Goal: Task Accomplishment & Management: Complete application form

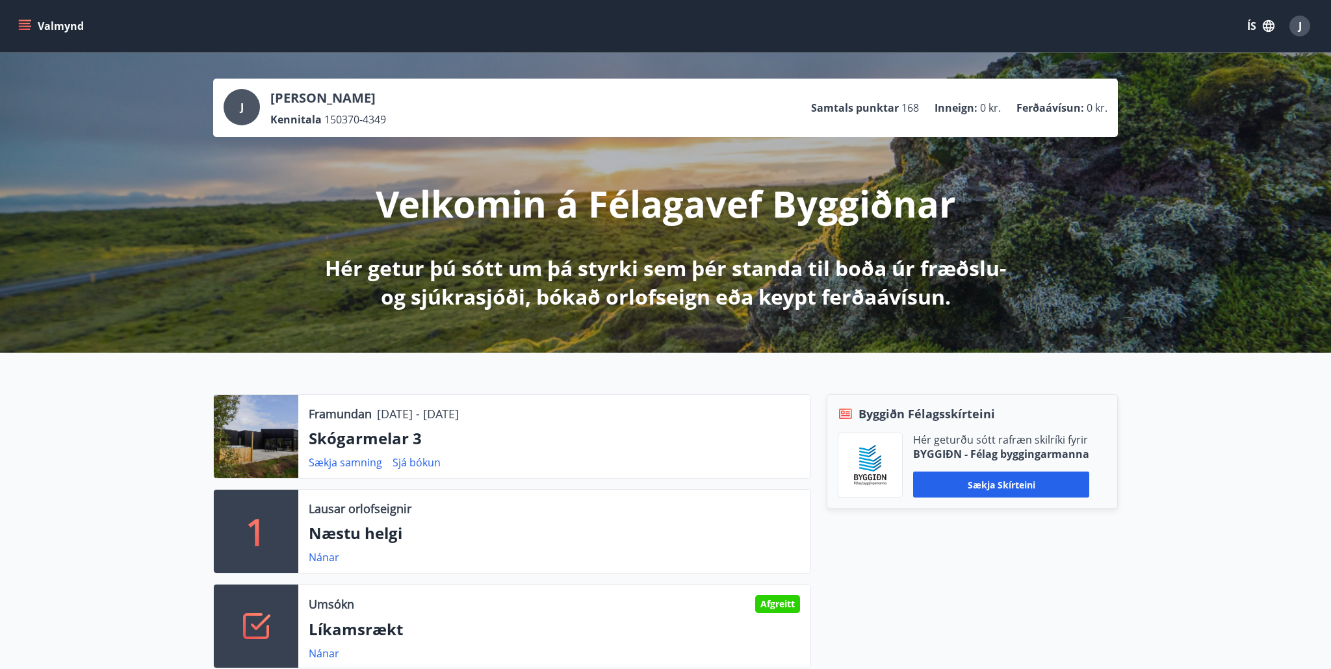
click at [51, 25] on button "Valmynd" at bounding box center [52, 25] width 73 height 23
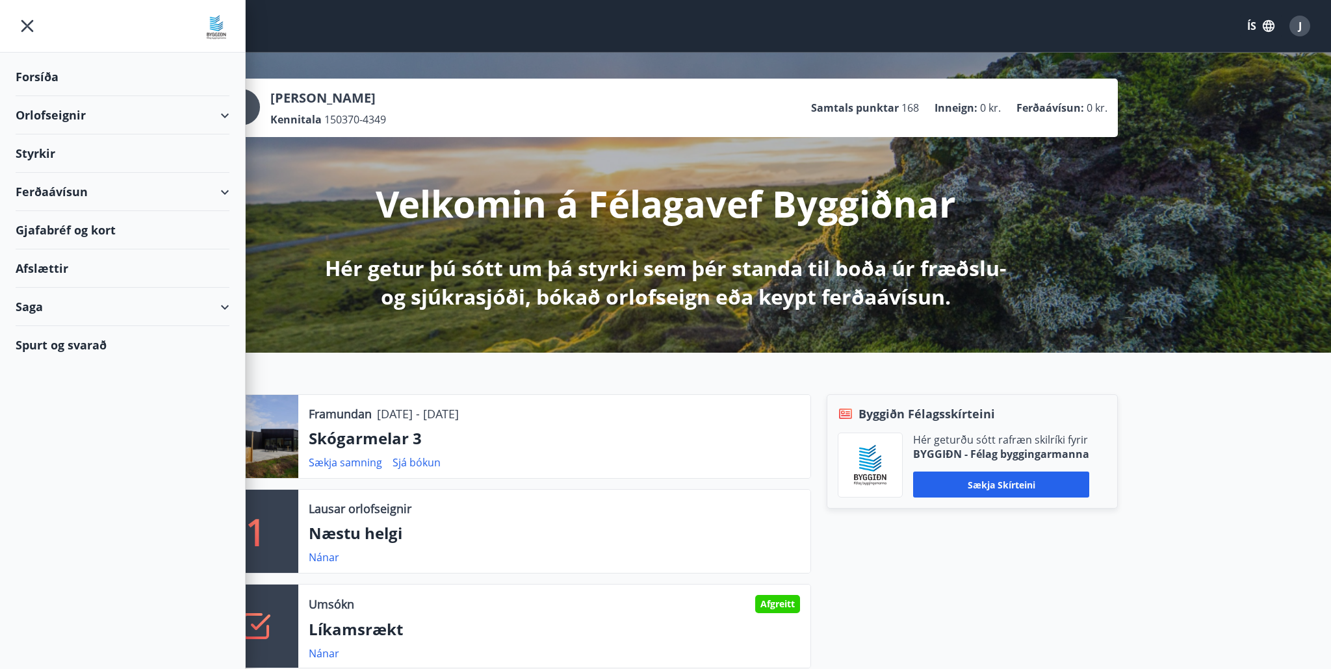
click at [49, 96] on div "Styrkir" at bounding box center [123, 77] width 214 height 38
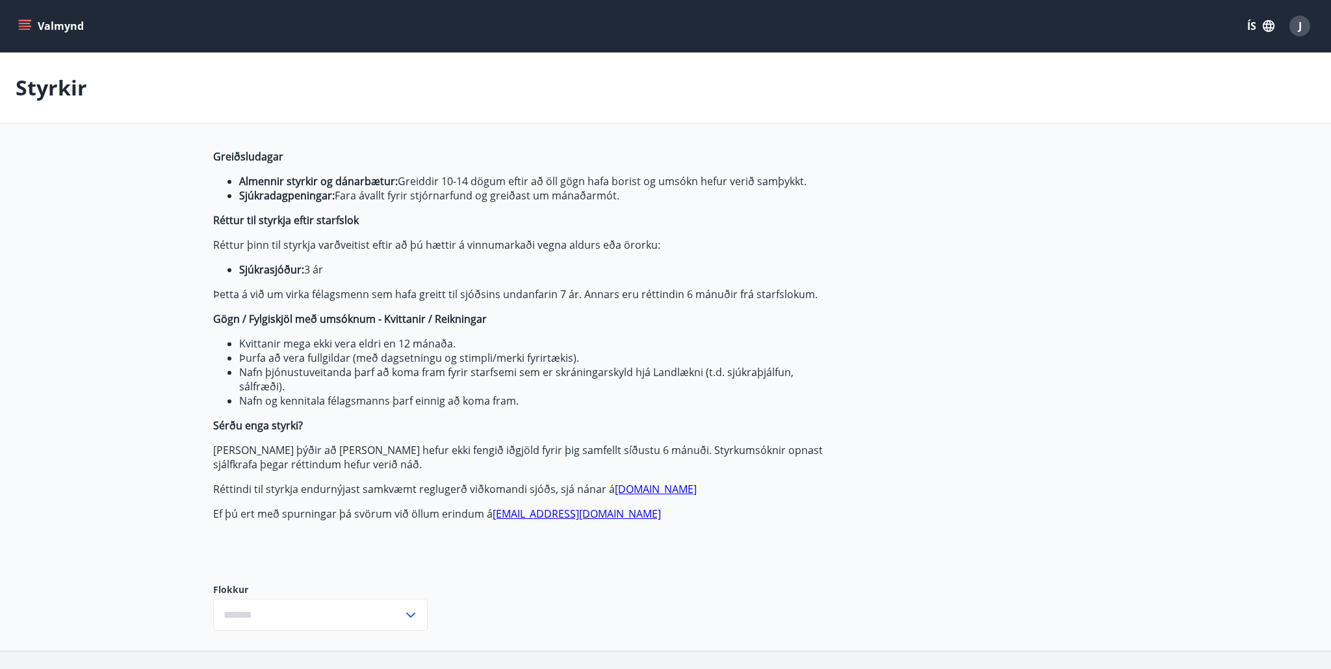
type input "***"
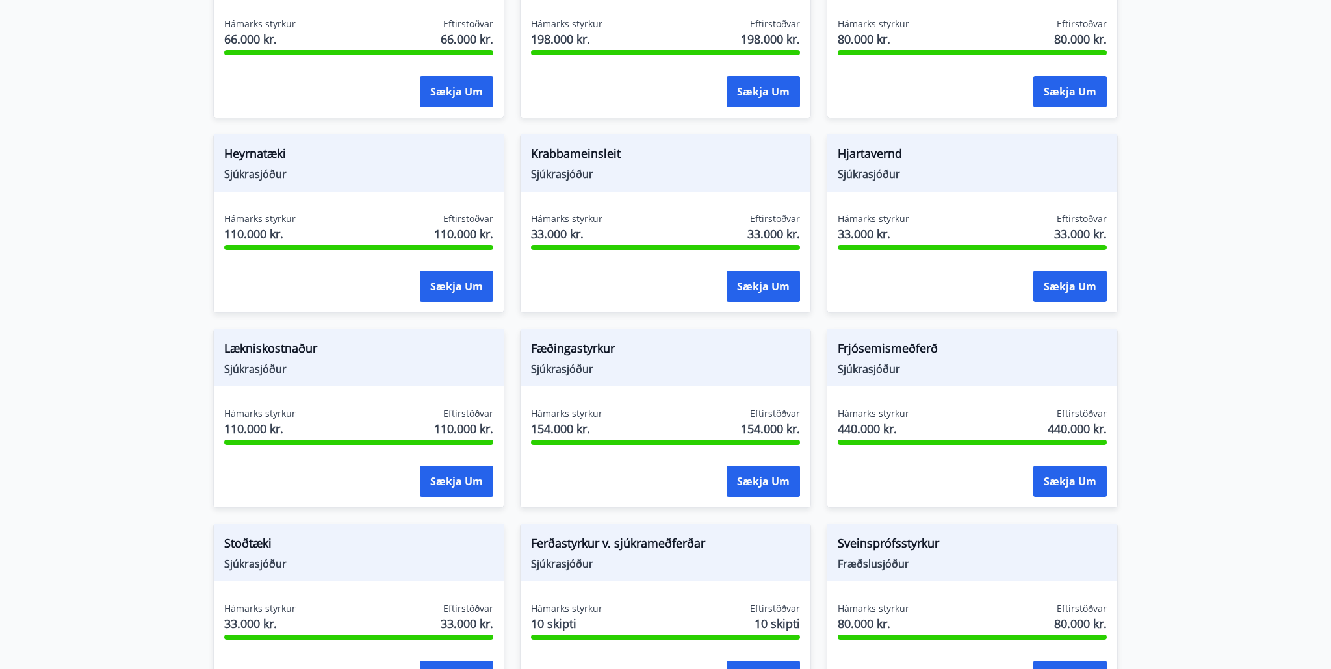
scroll to position [909, 0]
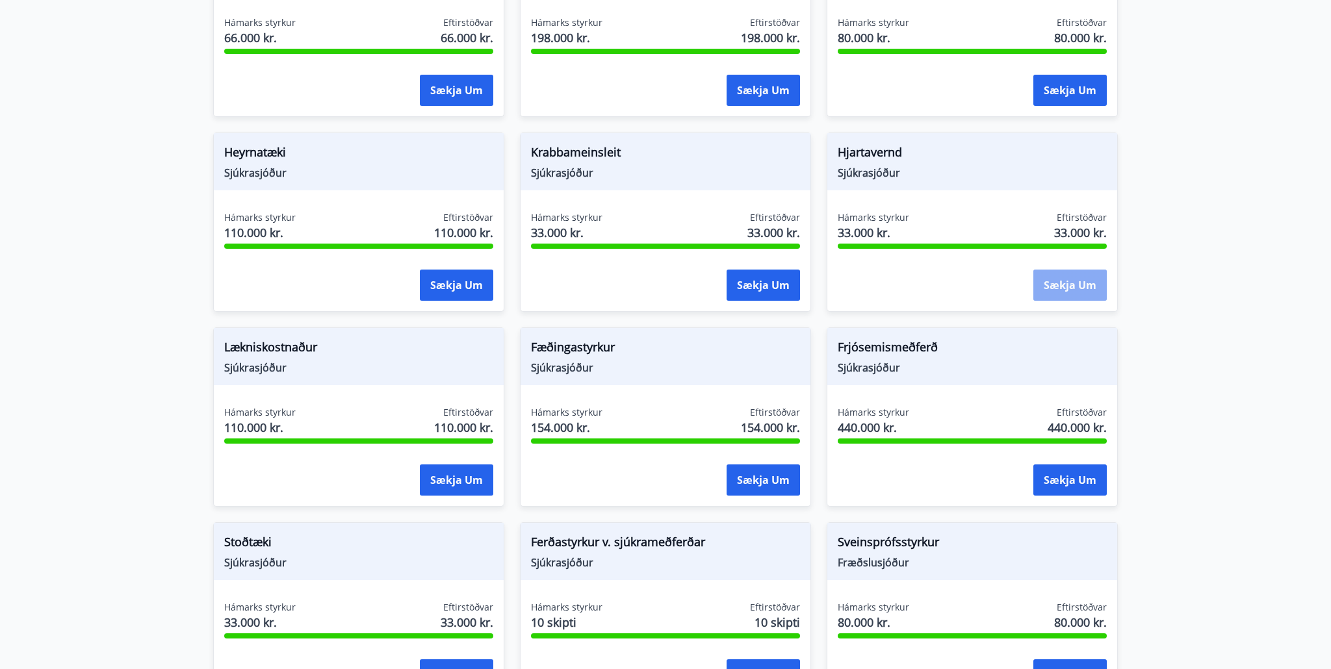
click at [1067, 281] on button "Sækja um" at bounding box center [1069, 285] width 73 height 31
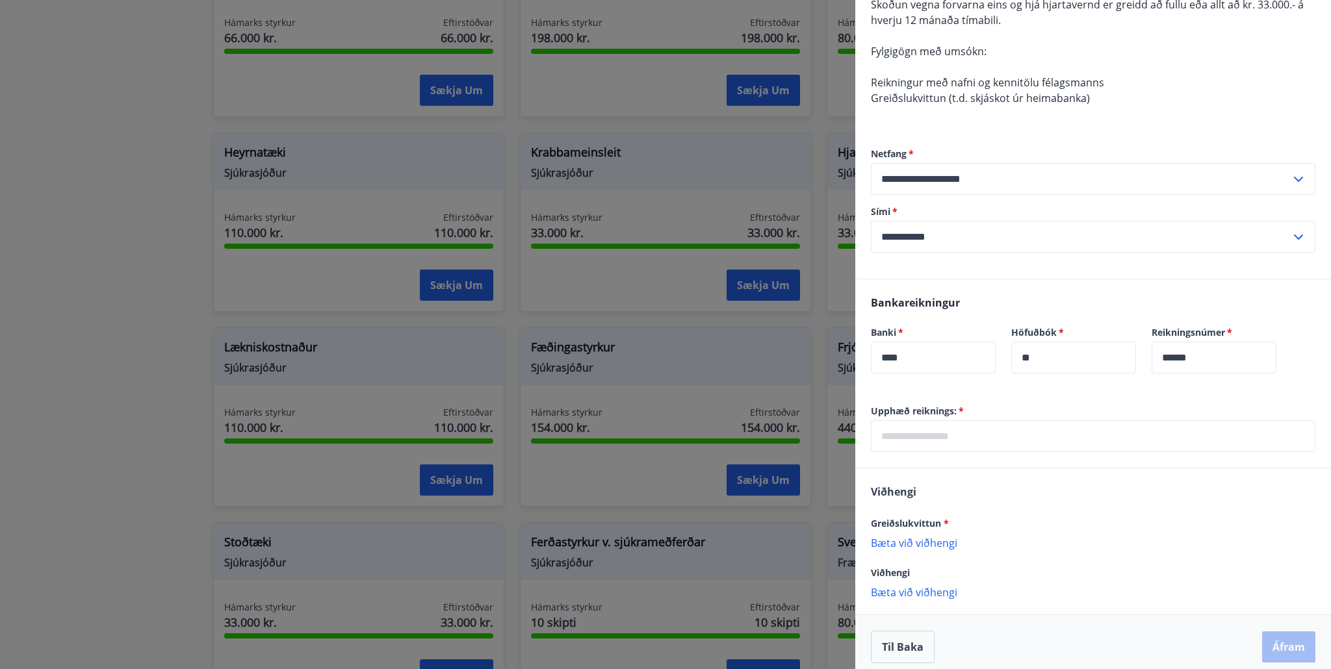
scroll to position [166, 0]
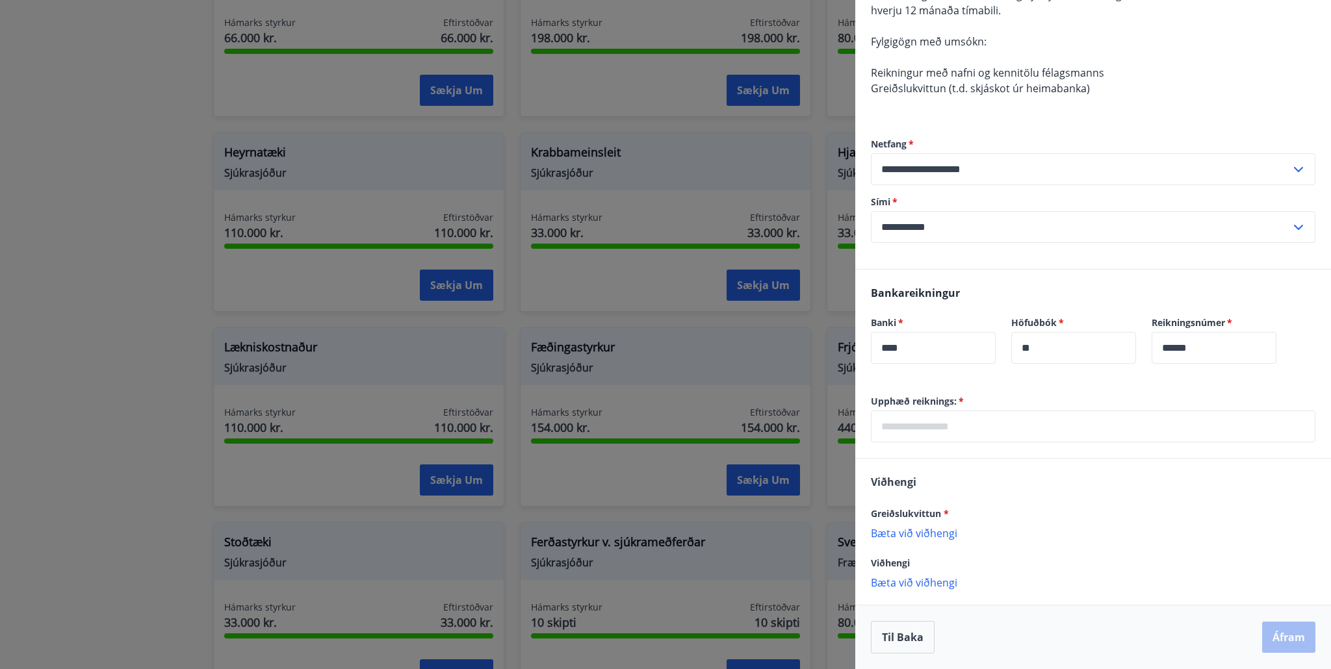
click at [908, 430] on input "text" at bounding box center [1093, 427] width 445 height 32
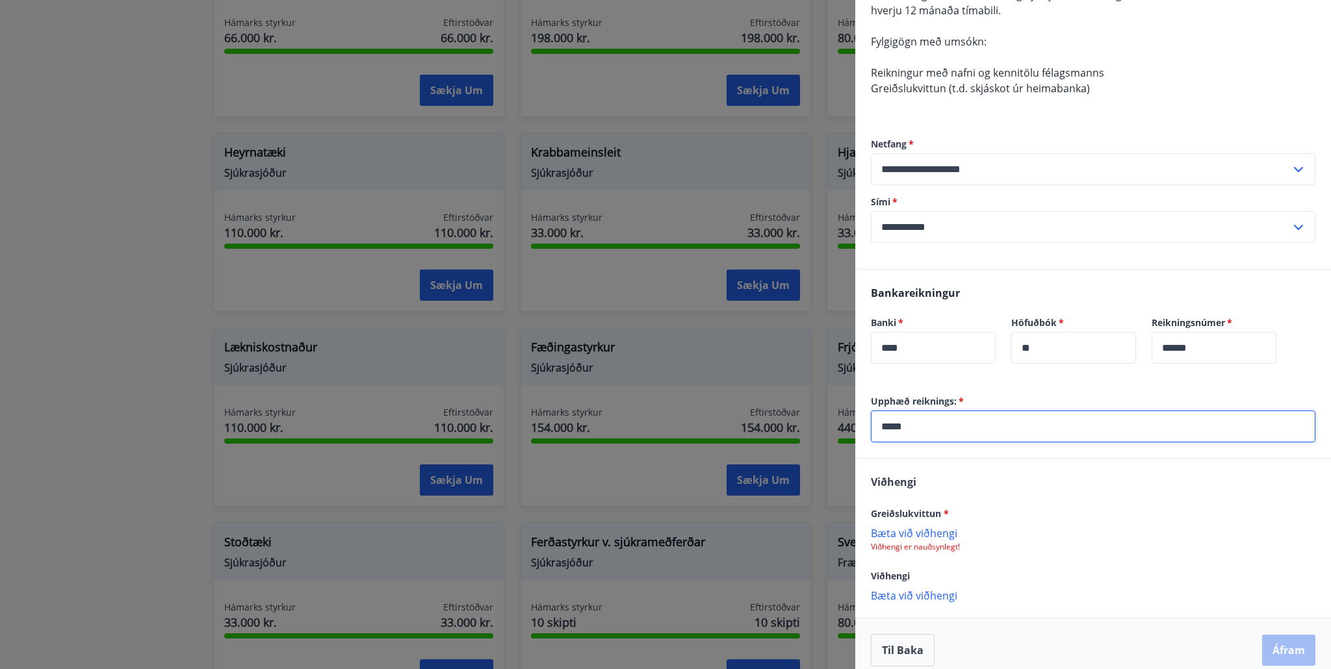
type input "*****"
click at [910, 537] on p "Bæta við viðhengi" at bounding box center [1093, 532] width 445 height 13
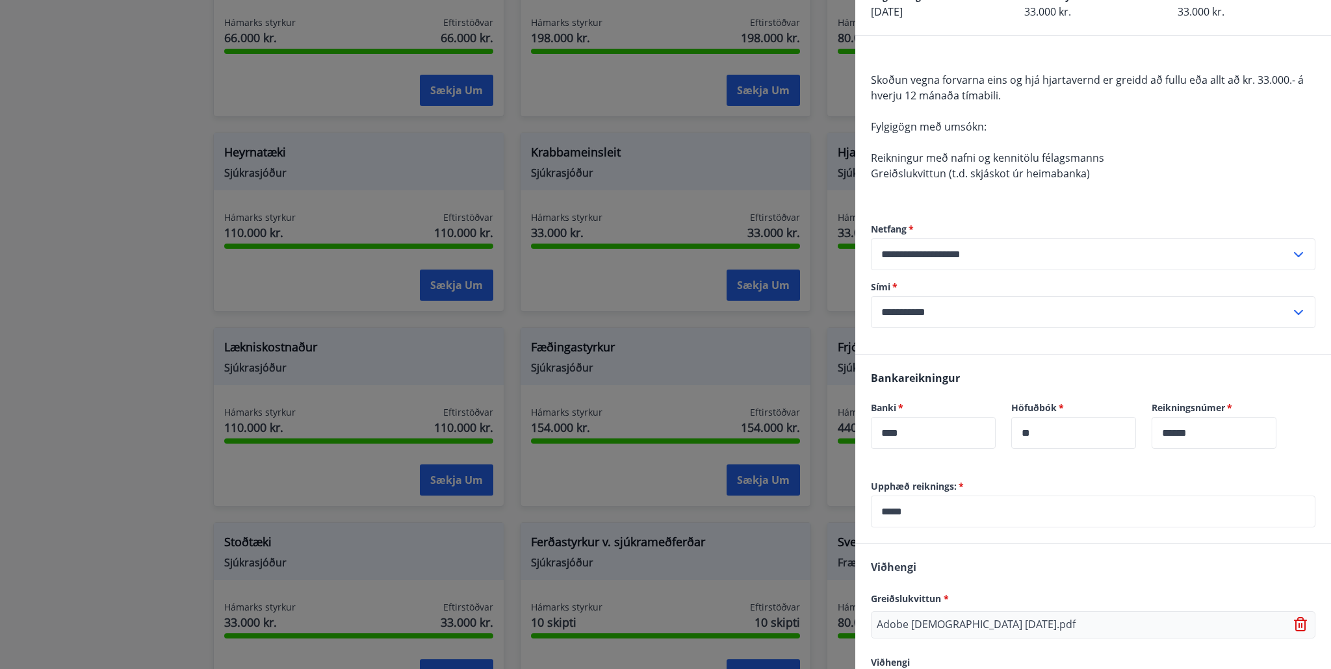
scroll to position [180, 0]
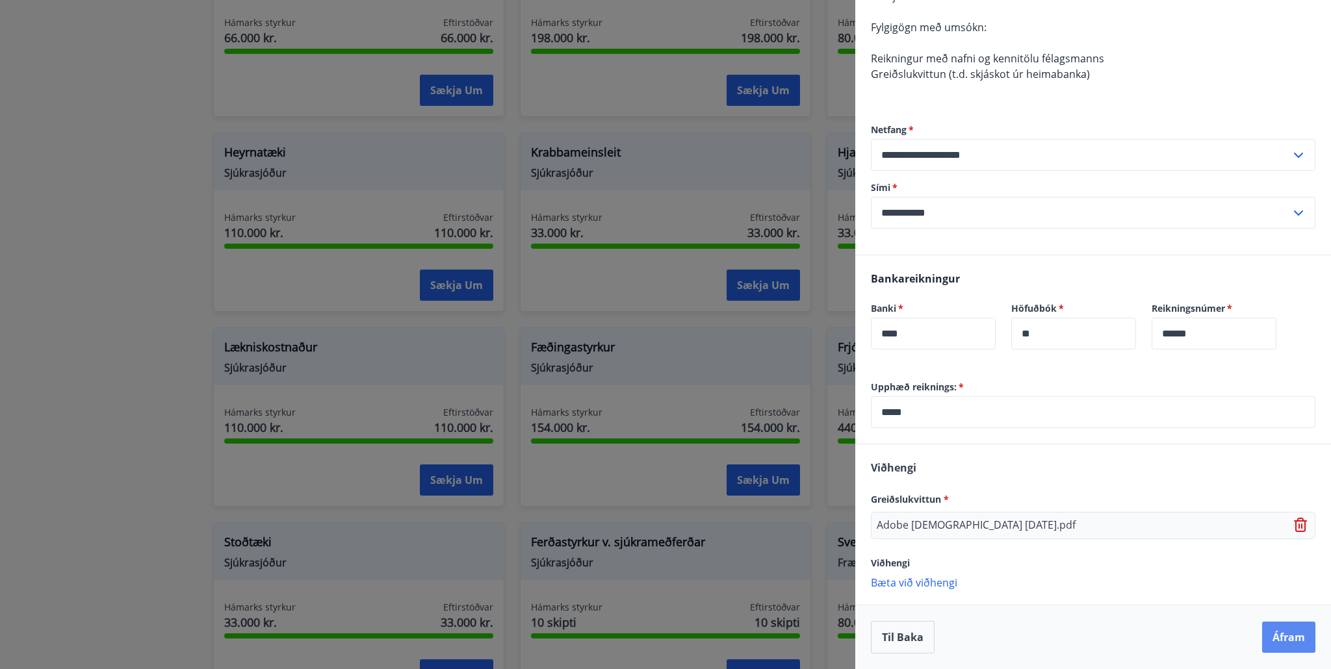
click at [1289, 639] on button "Áfram" at bounding box center [1288, 637] width 53 height 31
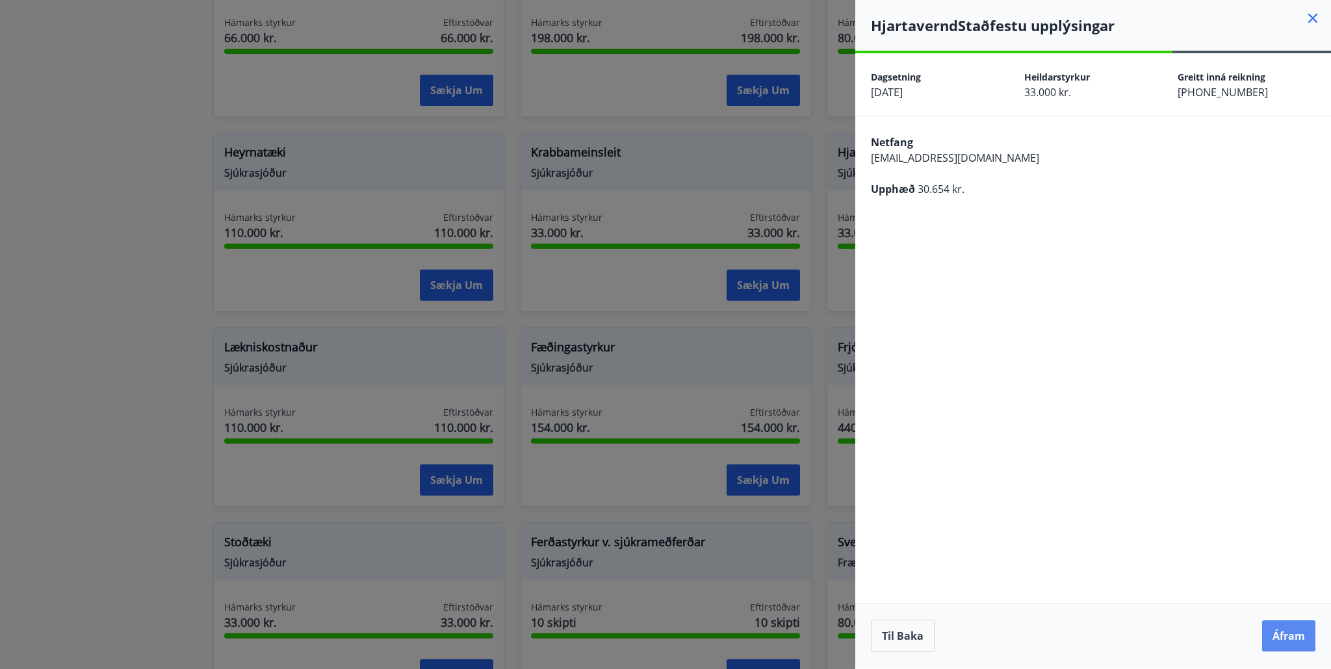
click at [1282, 639] on button "Áfram" at bounding box center [1288, 636] width 53 height 31
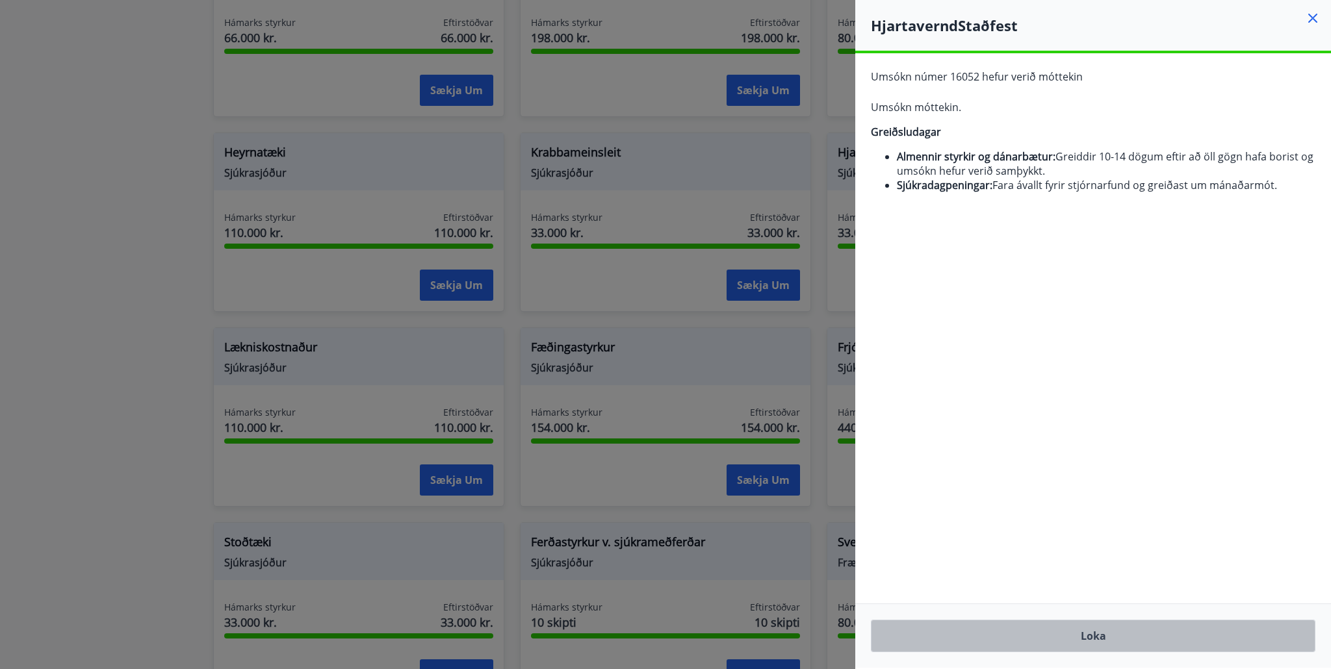
click at [1105, 632] on button "Loka" at bounding box center [1093, 636] width 445 height 32
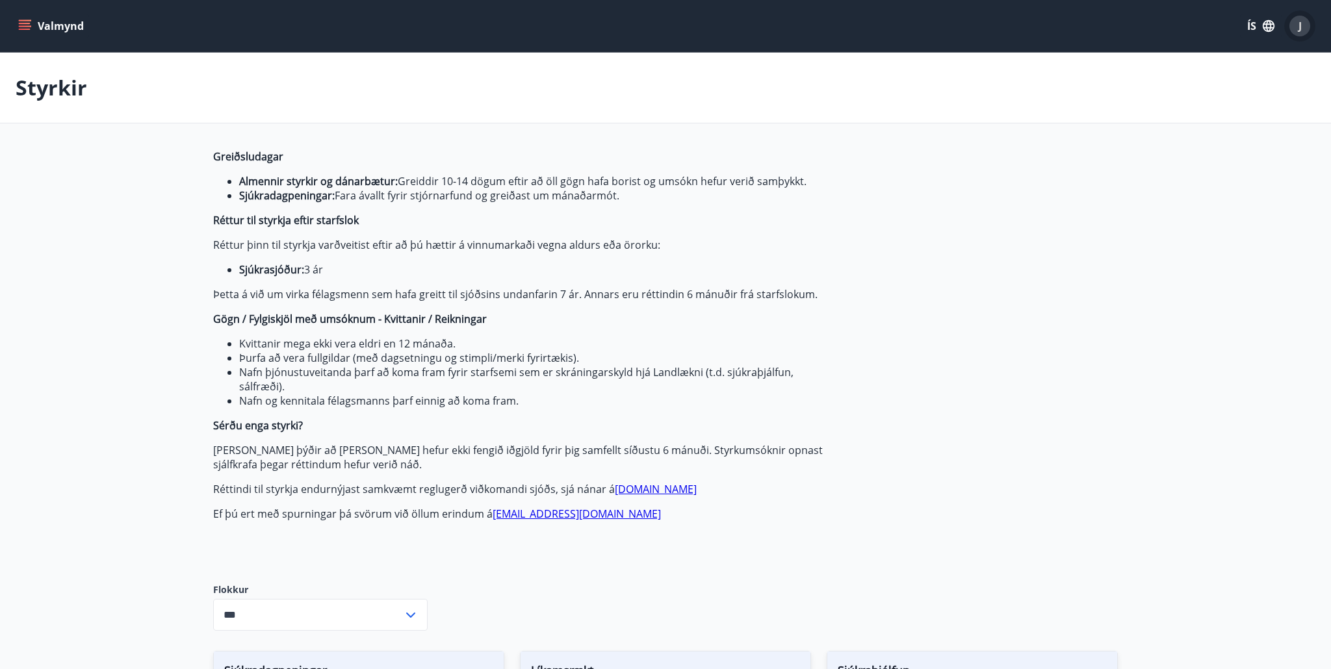
click at [1299, 25] on span "J" at bounding box center [1300, 26] width 3 height 14
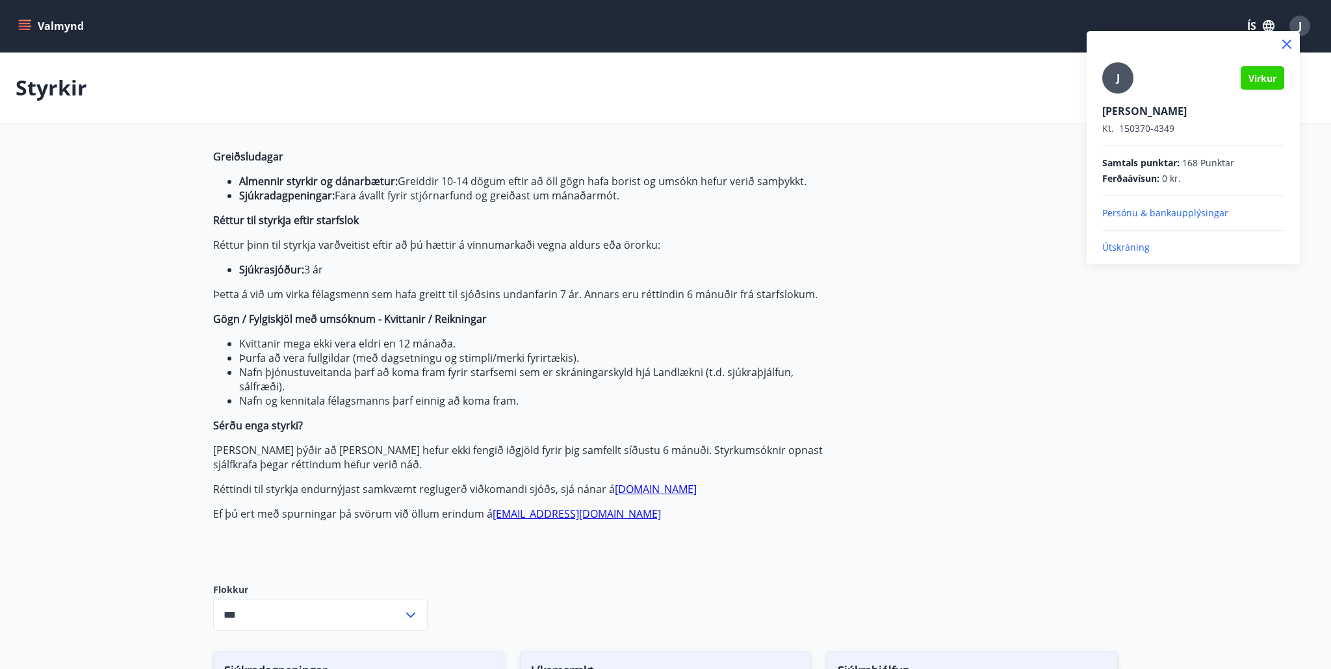
click at [1134, 249] on p "Útskráning" at bounding box center [1193, 247] width 182 height 13
